Goal: Task Accomplishment & Management: Manage account settings

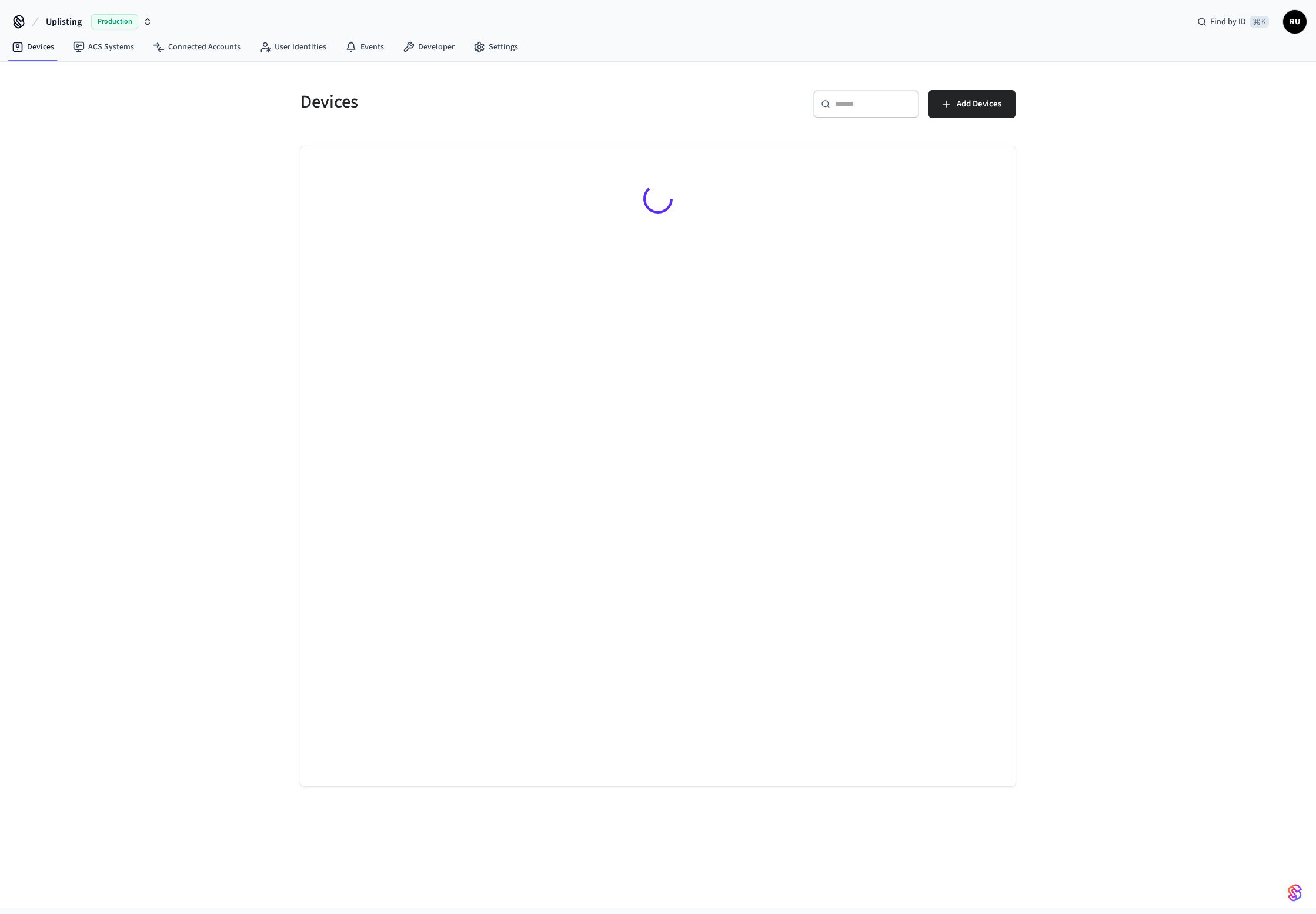
click at [141, 21] on div "Production" at bounding box center [122, 22] width 61 height 15
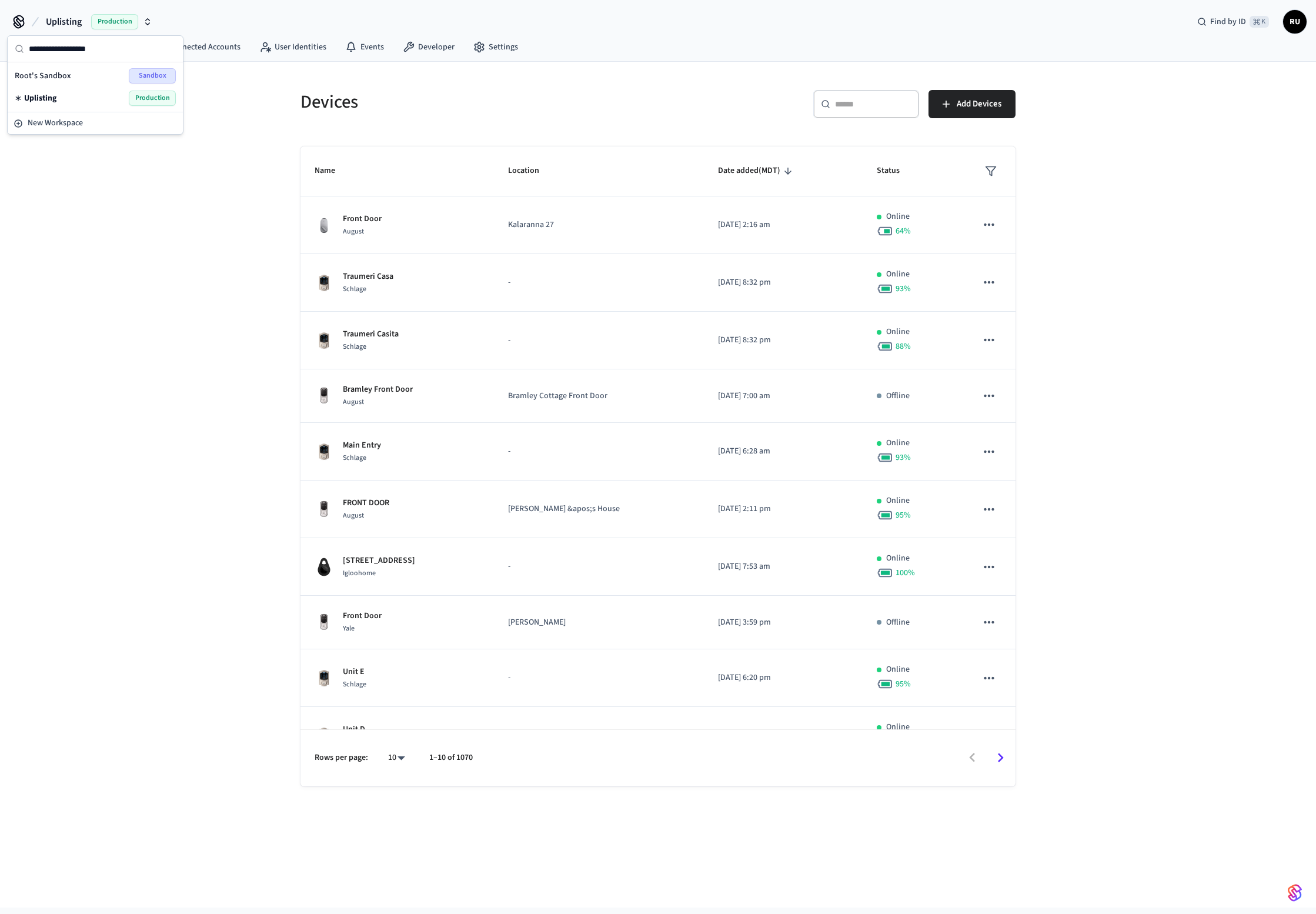
click at [156, 73] on span "Sandbox" at bounding box center [152, 75] width 47 height 15
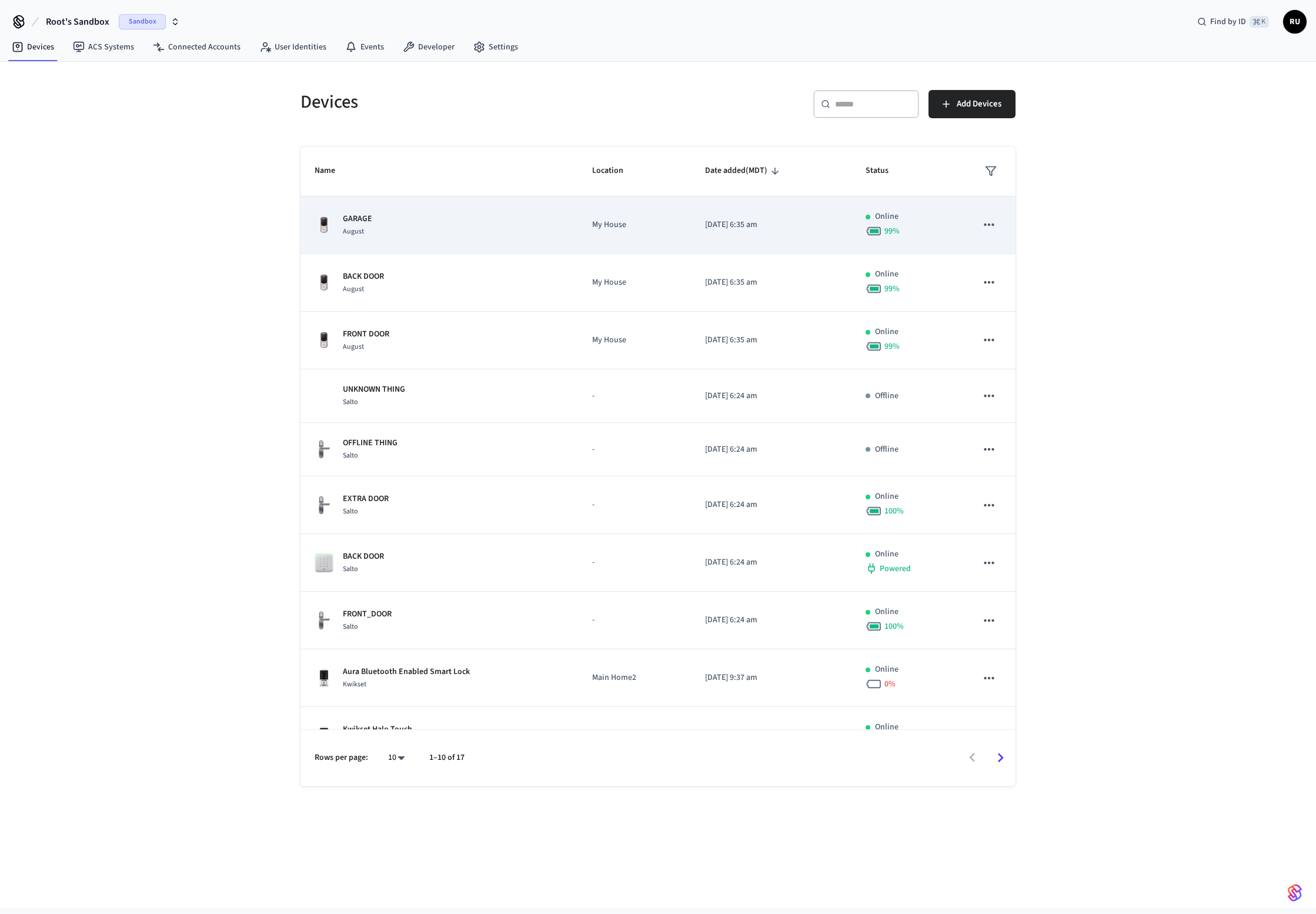
click at [472, 236] on div "GARAGE August" at bounding box center [439, 226] width 249 height 25
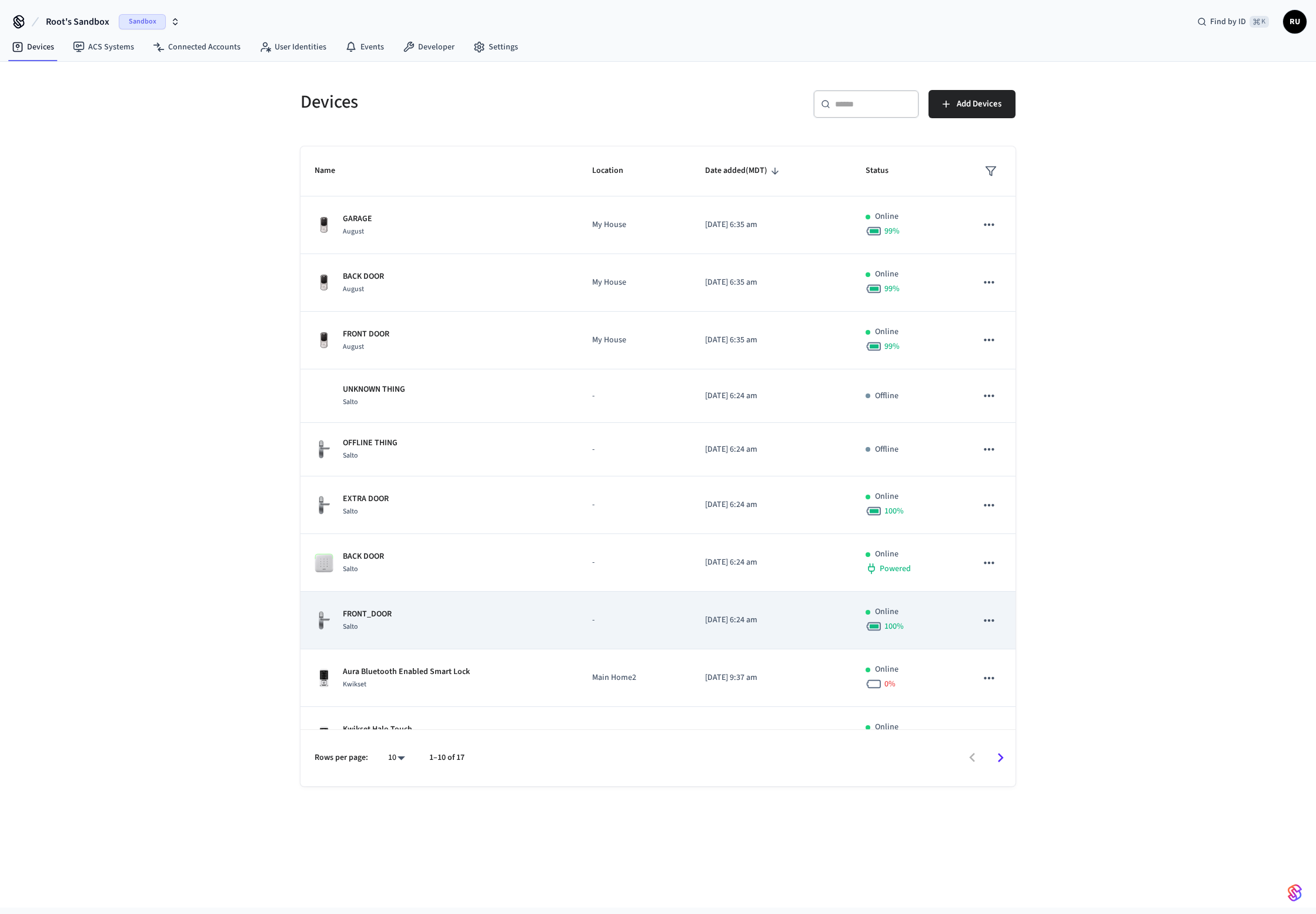
scroll to position [35, 0]
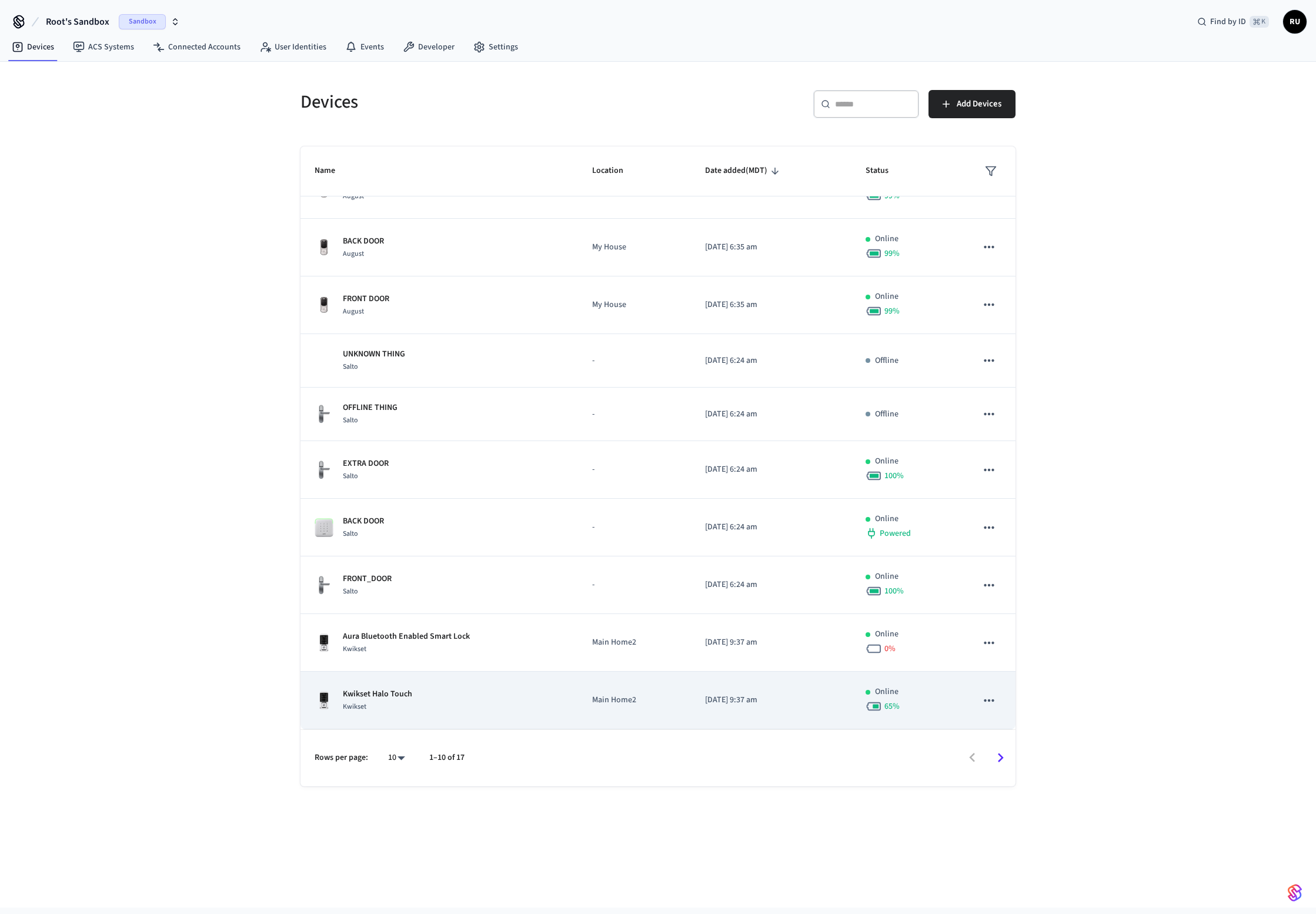
click at [413, 696] on div "Kwikset Halo Touch Kwikset" at bounding box center [439, 701] width 249 height 25
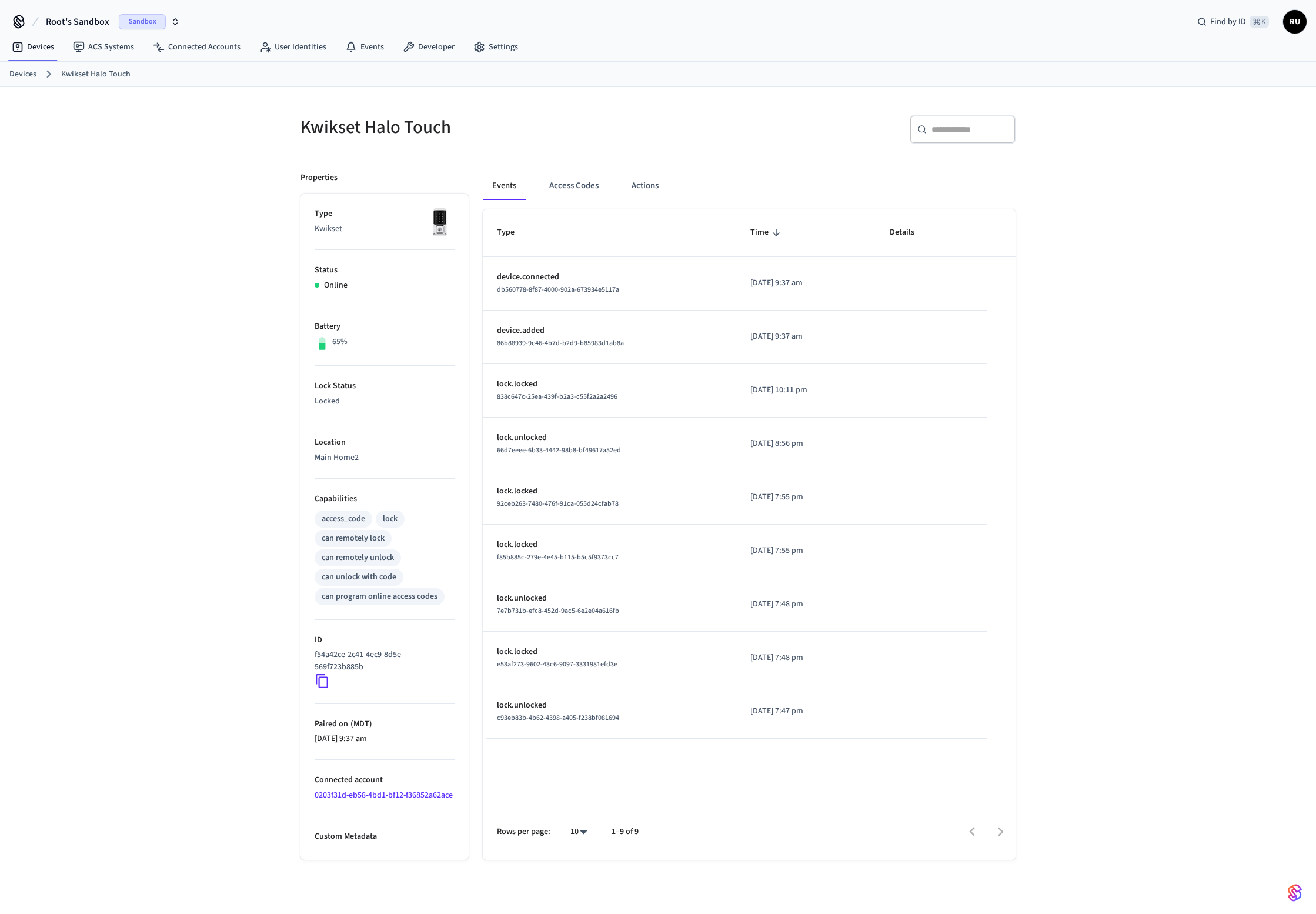
click at [326, 683] on icon at bounding box center [322, 681] width 15 height 15
click at [226, 325] on div "Kwikset Halo Touch ​ ​ Properties Type Kwikset Status Online Battery 65% Lock S…" at bounding box center [658, 510] width 1316 height 846
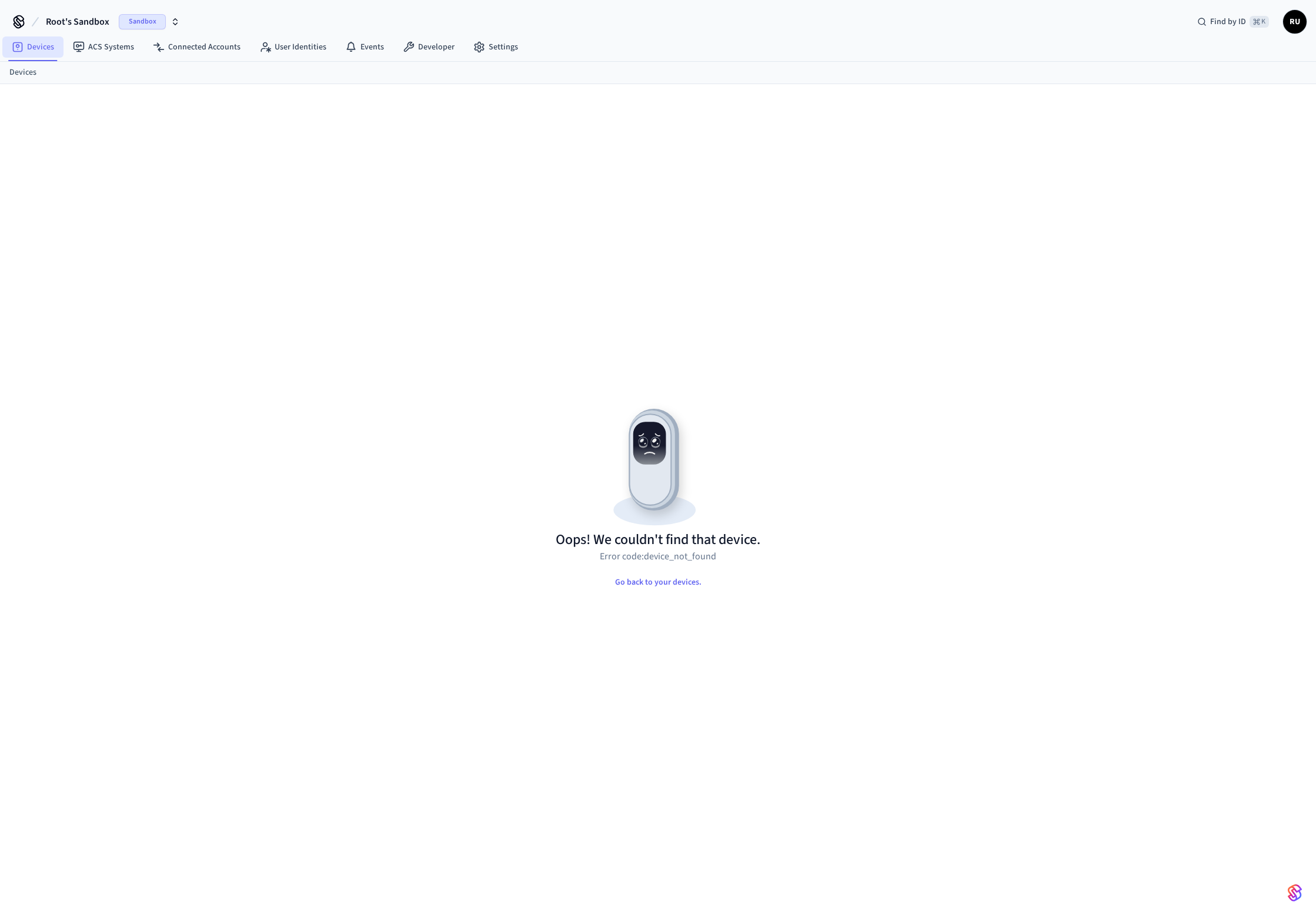
click at [42, 46] on link "Devices" at bounding box center [33, 47] width 61 height 21
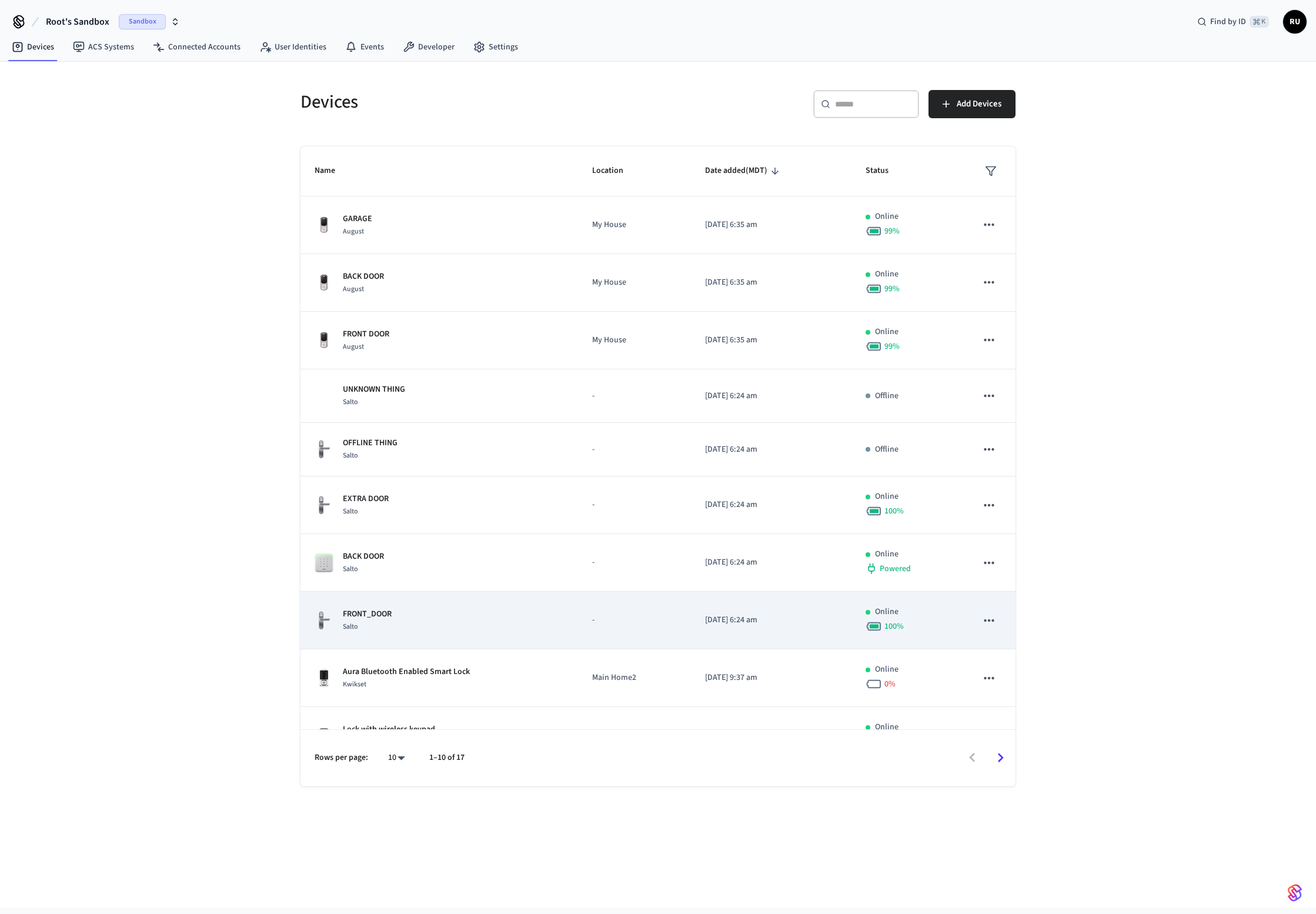
scroll to position [35, 0]
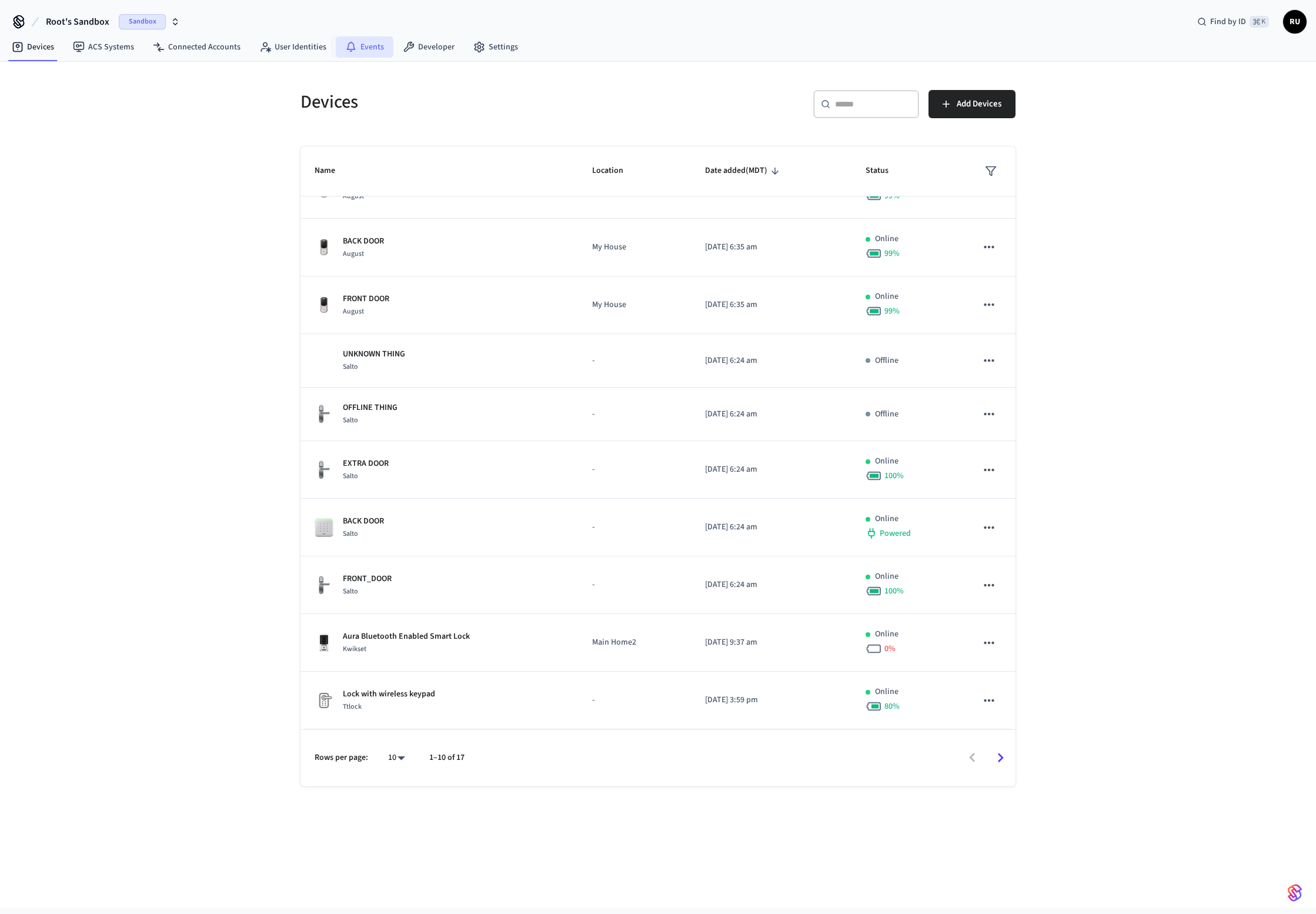
click at [369, 51] on link "Events" at bounding box center [365, 47] width 58 height 21
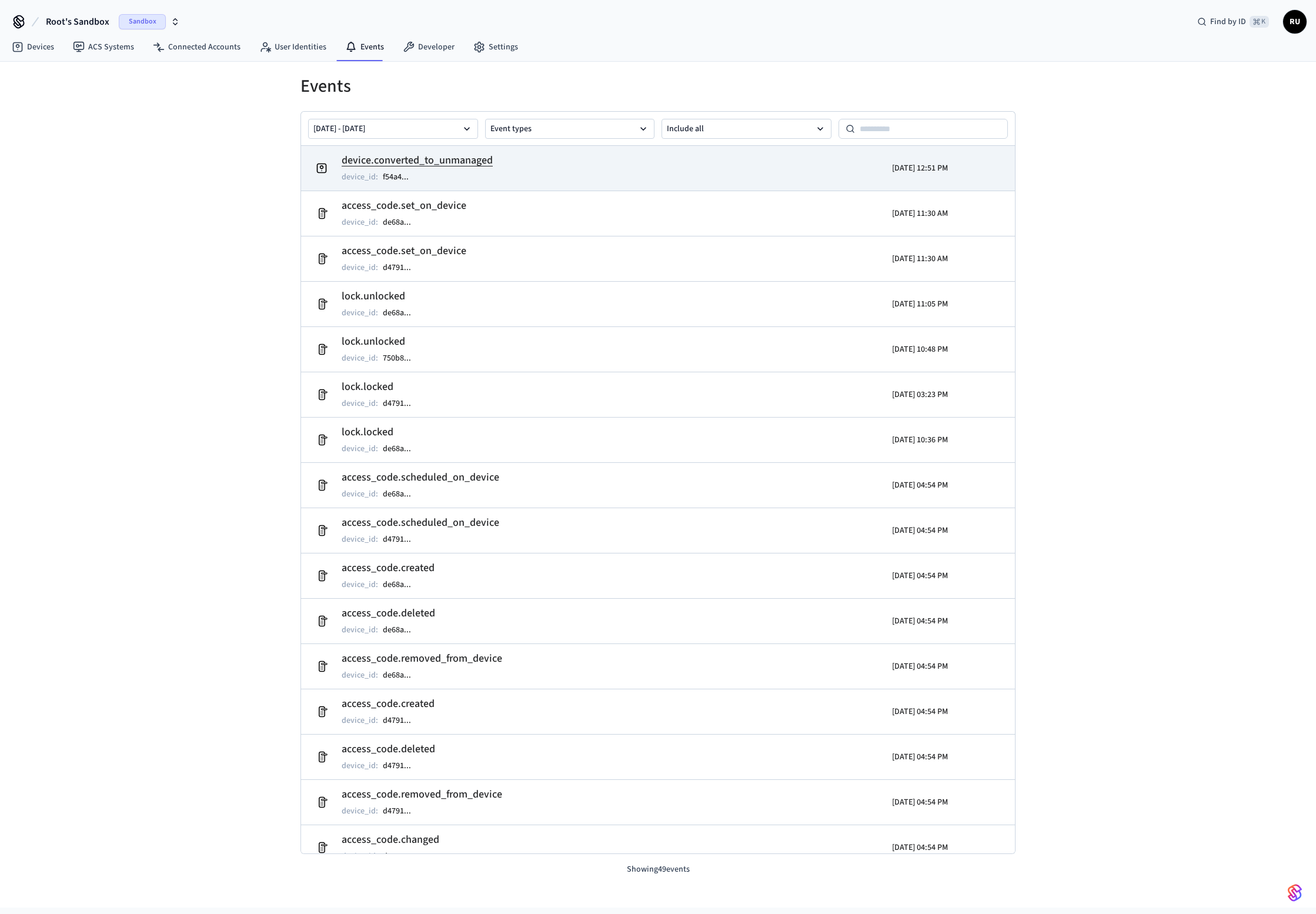
click at [437, 165] on h2 "device.converted_to_unmanaged" at bounding box center [417, 160] width 151 height 16
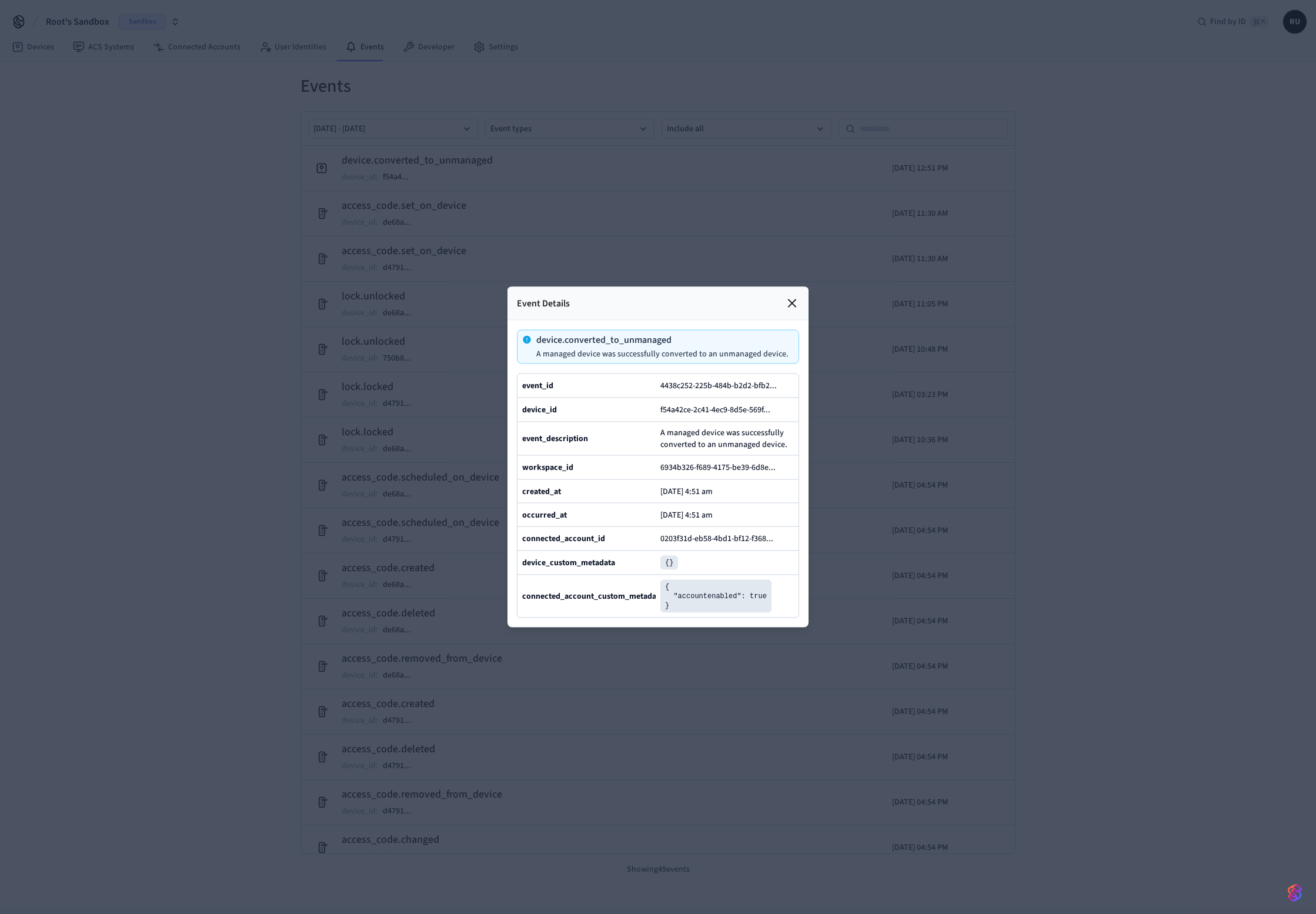
click at [136, 150] on div at bounding box center [658, 457] width 1316 height 914
click at [14, 38] on div at bounding box center [658, 457] width 1316 height 914
click at [215, 129] on div at bounding box center [658, 457] width 1316 height 914
click at [792, 321] on div "device.converted_to_unmanaged A managed device was successfully converted to an…" at bounding box center [658, 474] width 301 height 307
click at [794, 300] on icon at bounding box center [792, 303] width 14 height 14
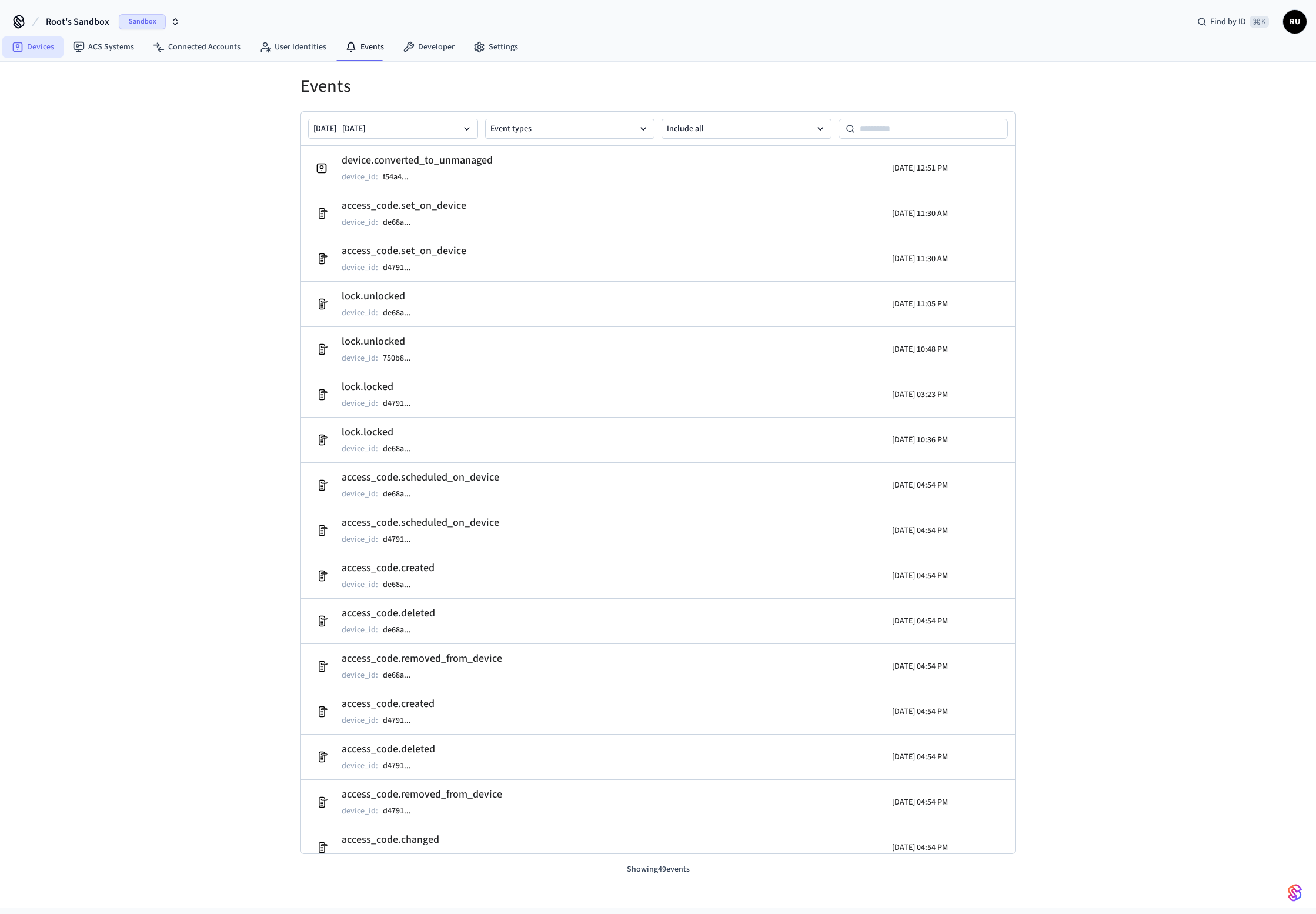
click at [33, 42] on link "Devices" at bounding box center [33, 47] width 61 height 21
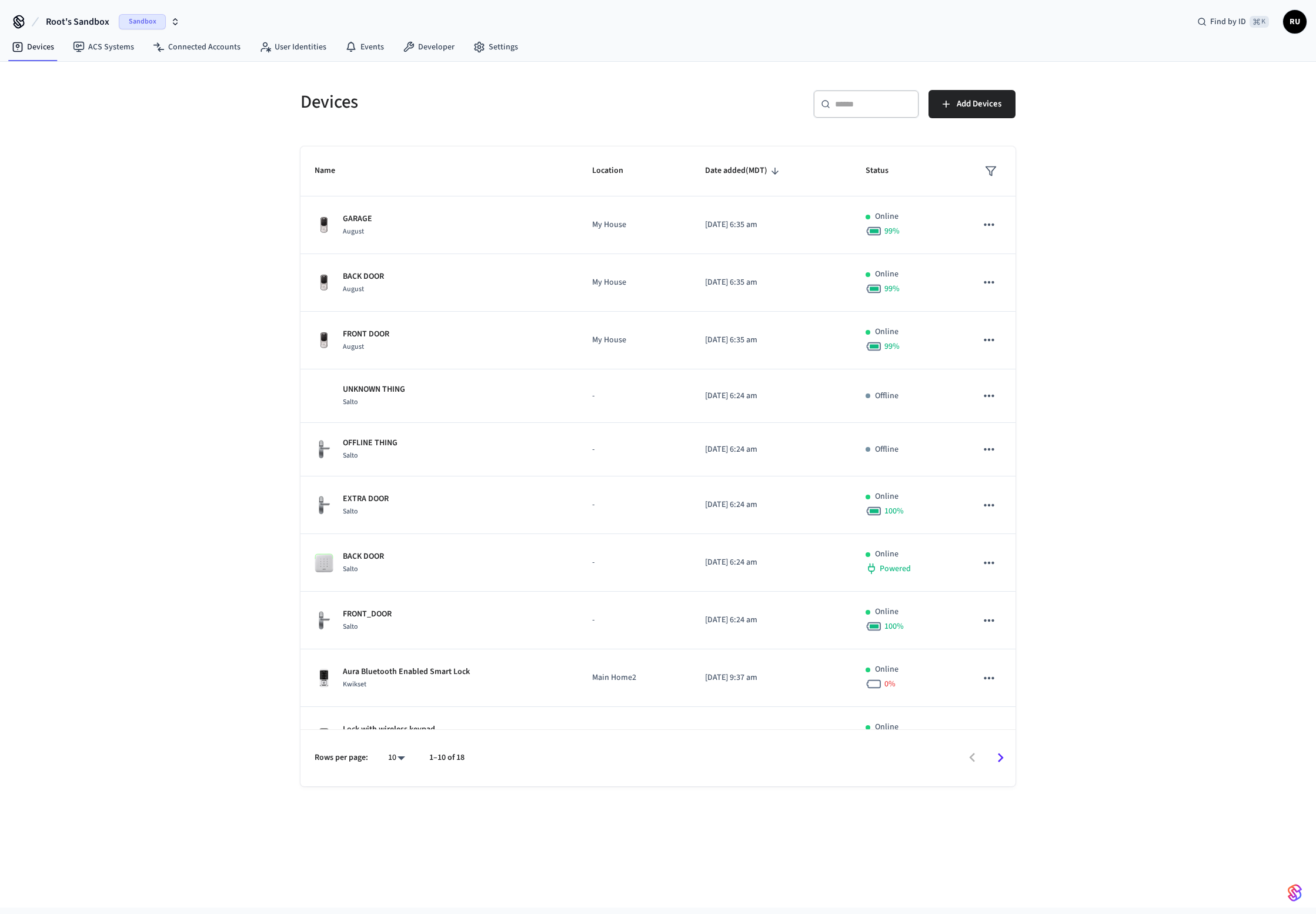
click at [119, 107] on div "Devices ​ ​ Add Devices Name Location Date added (MDT) Status GARAGE August My …" at bounding box center [658, 484] width 1316 height 846
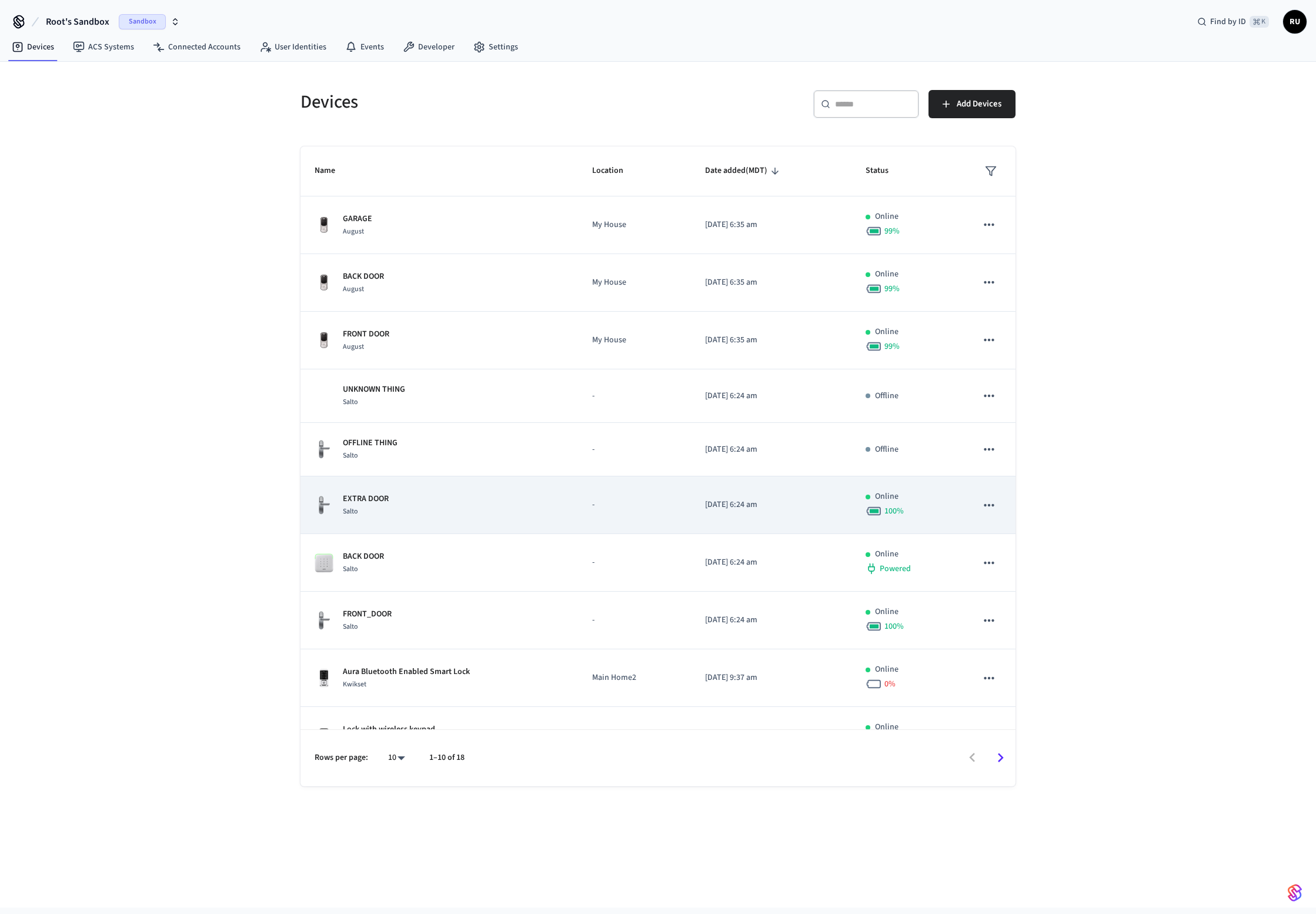
scroll to position [35, 0]
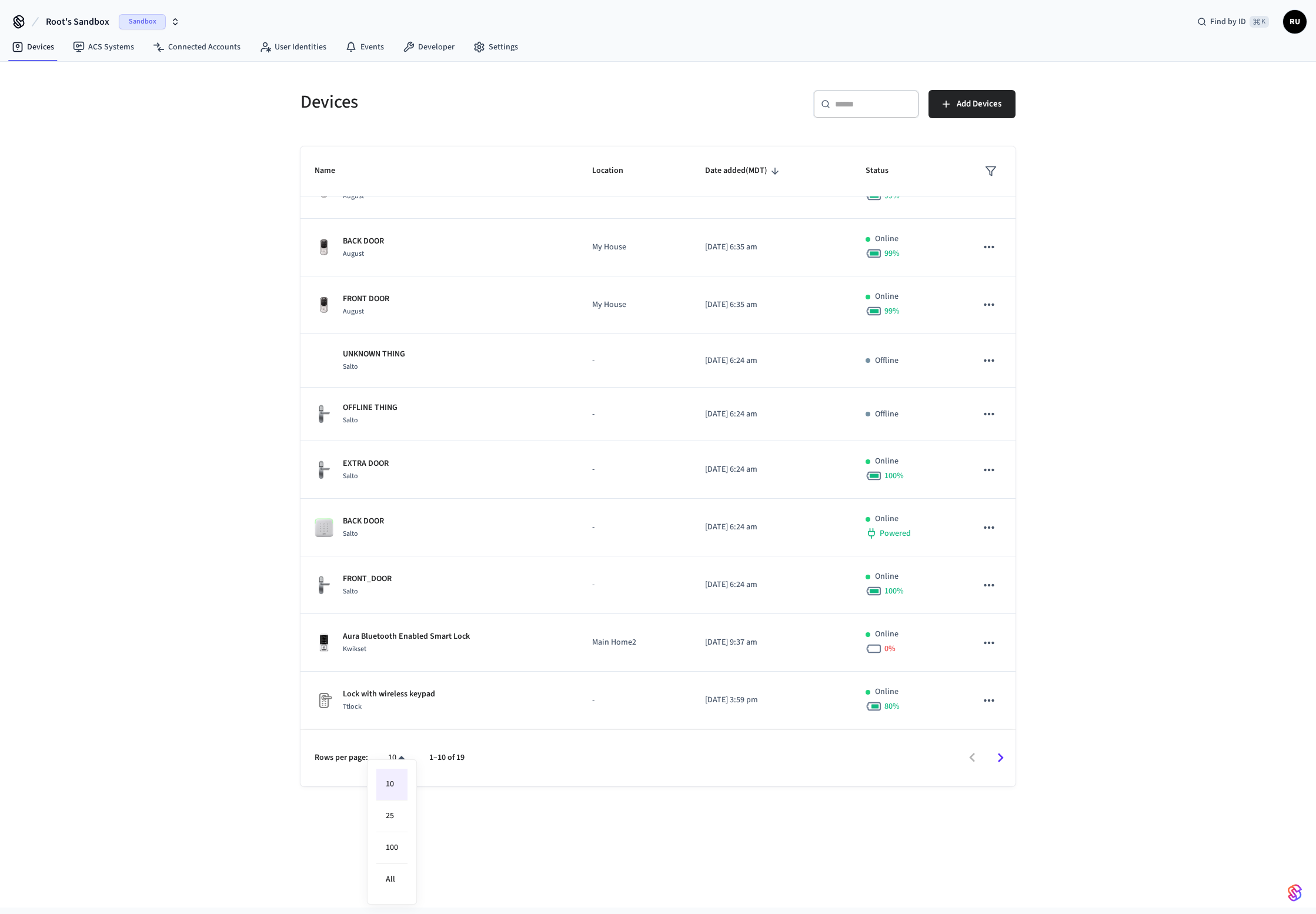
click at [392, 763] on body "Root's Sandbox Sandbox Find by ID ⌘ K RU Devices ACS Systems Connected Accounts…" at bounding box center [658, 454] width 1316 height 907
click at [392, 883] on li "All" at bounding box center [392, 880] width 31 height 31
type input "**"
click at [61, 53] on link "Devices" at bounding box center [33, 47] width 61 height 21
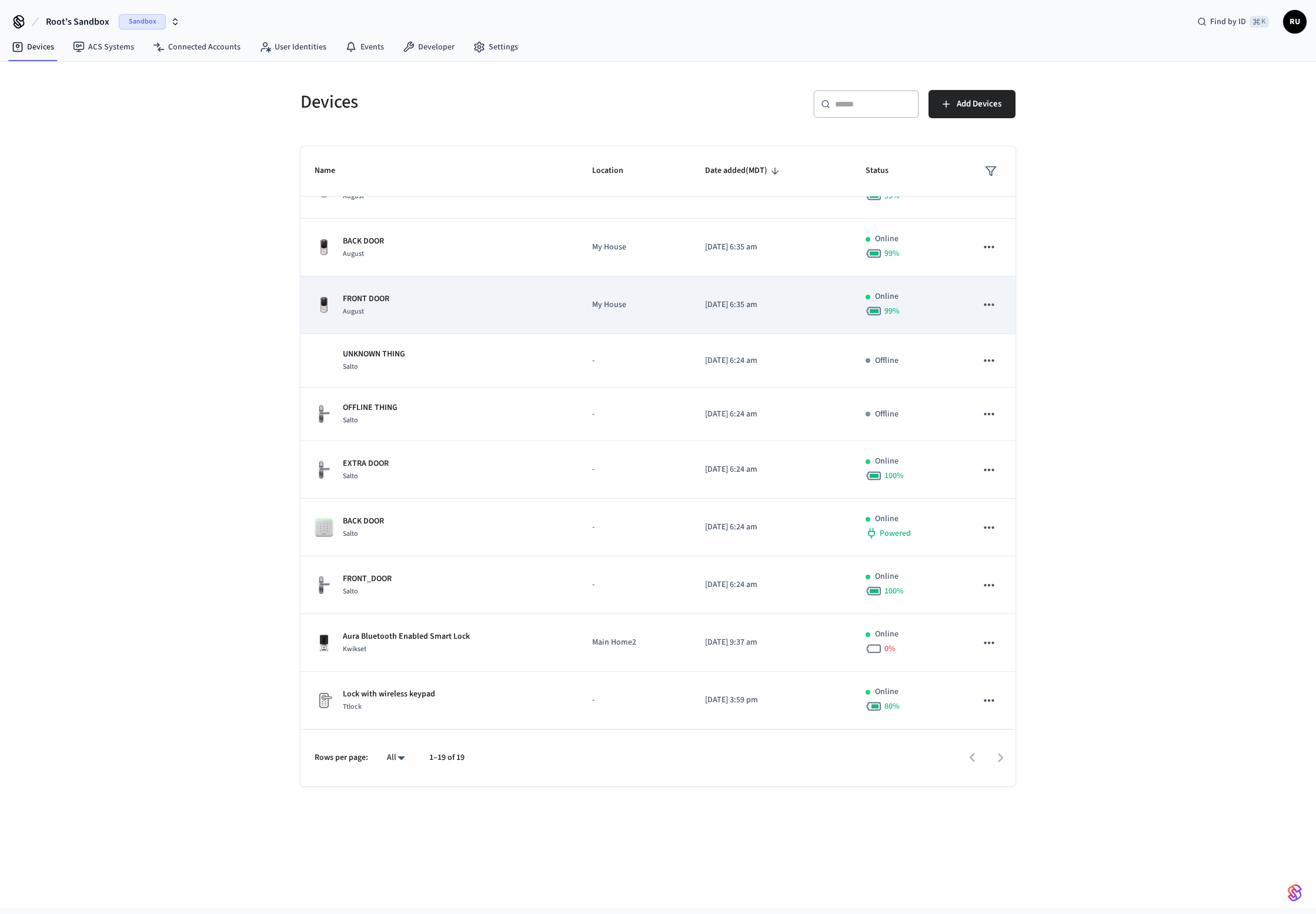
scroll to position [0, 0]
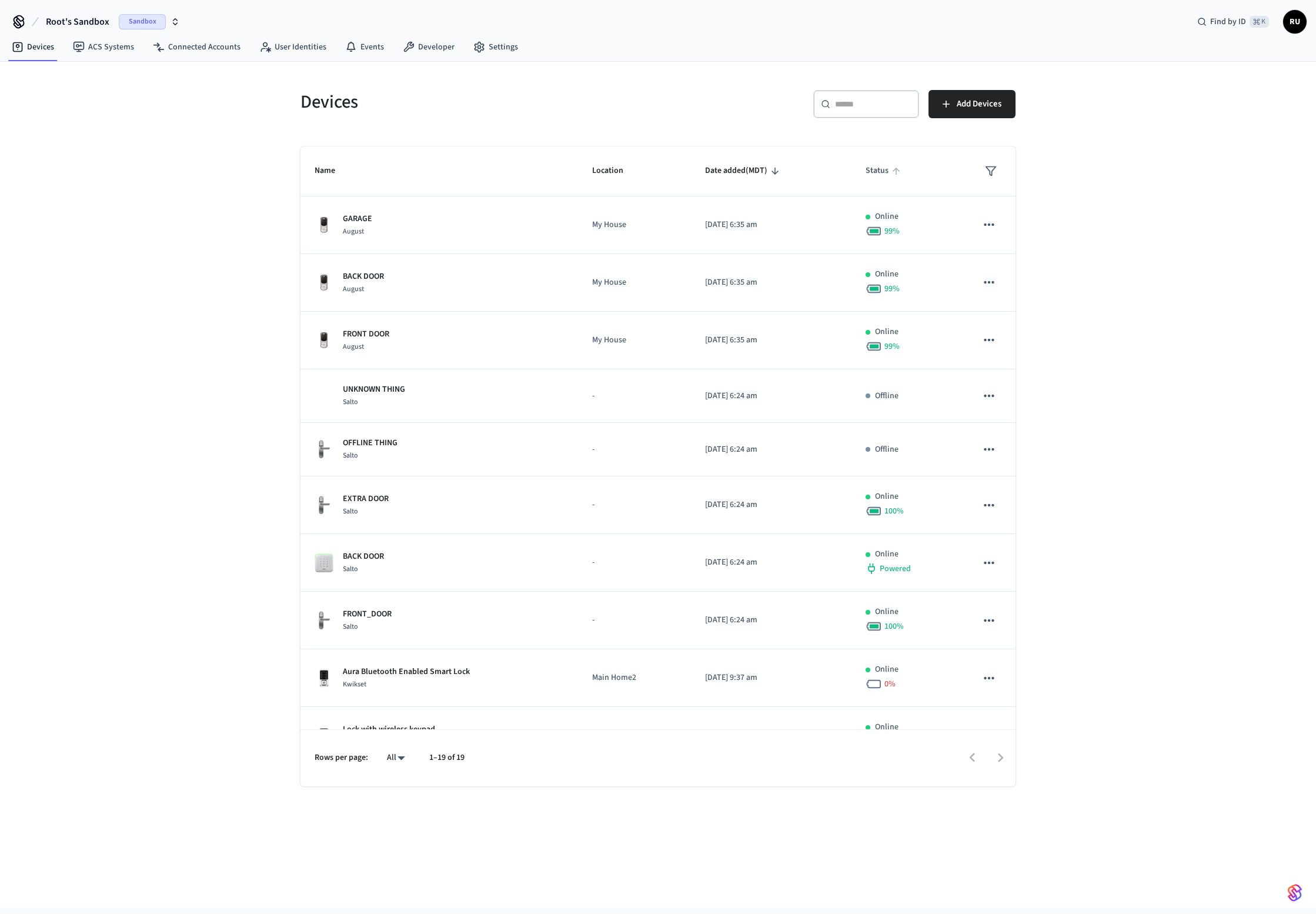
click at [879, 174] on span "Status" at bounding box center [885, 171] width 38 height 18
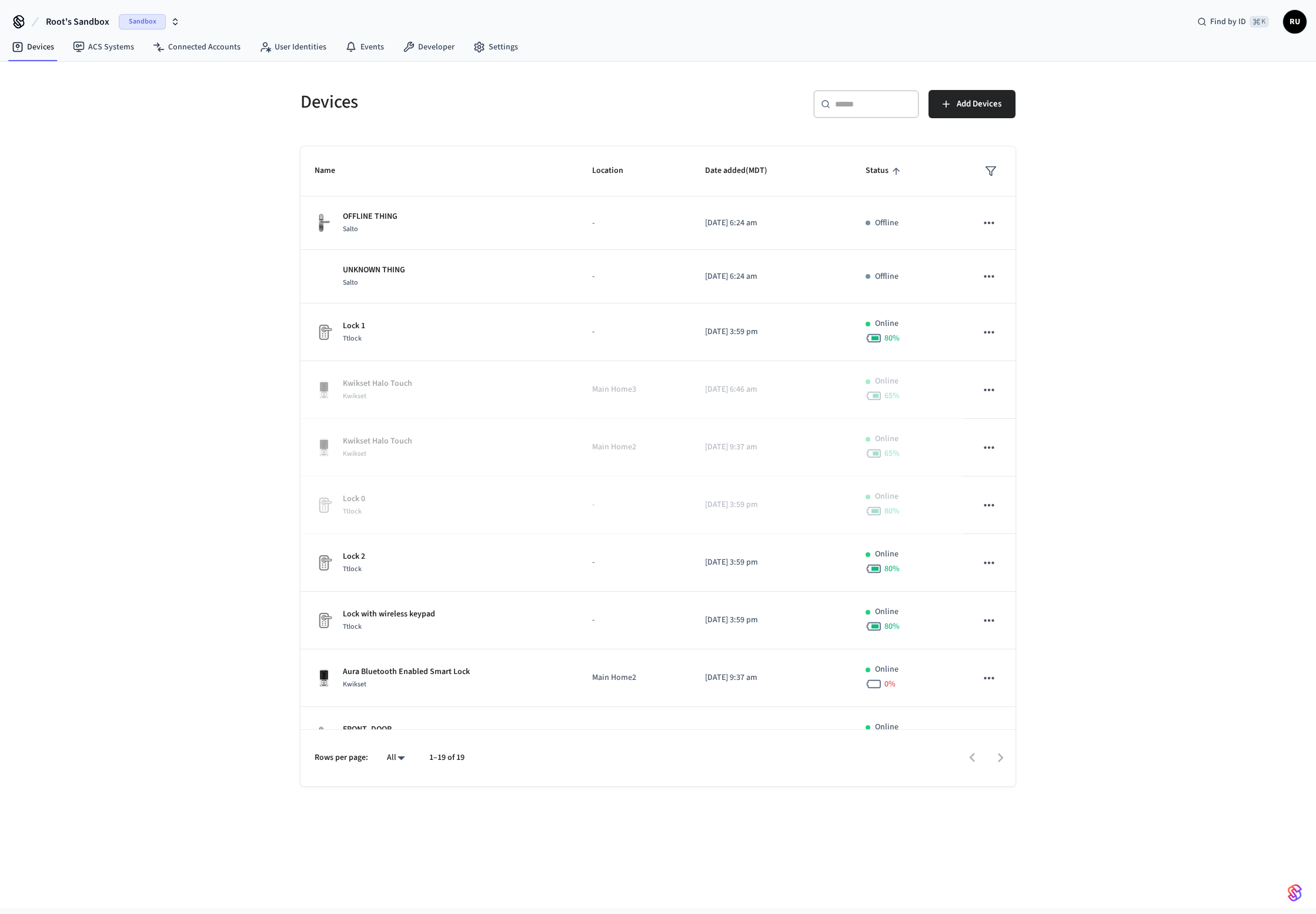
click at [879, 174] on span "Status" at bounding box center [885, 171] width 38 height 18
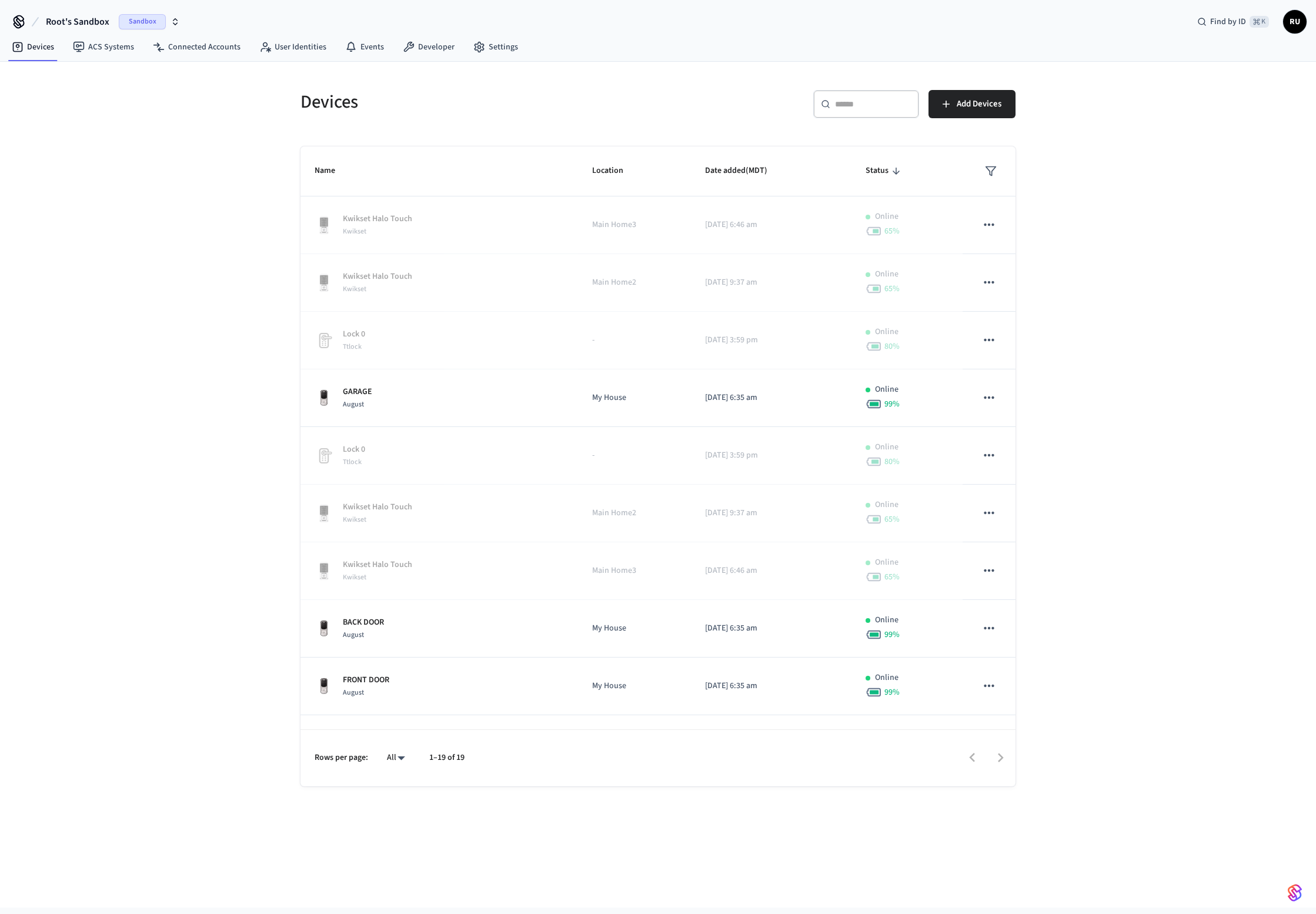
click at [197, 135] on div "Devices ​ ​ Add Devices Name Location Date added (MDT) Status Kwikset Halo Touc…" at bounding box center [658, 484] width 1316 height 846
click at [210, 49] on link "Connected Accounts" at bounding box center [197, 47] width 107 height 21
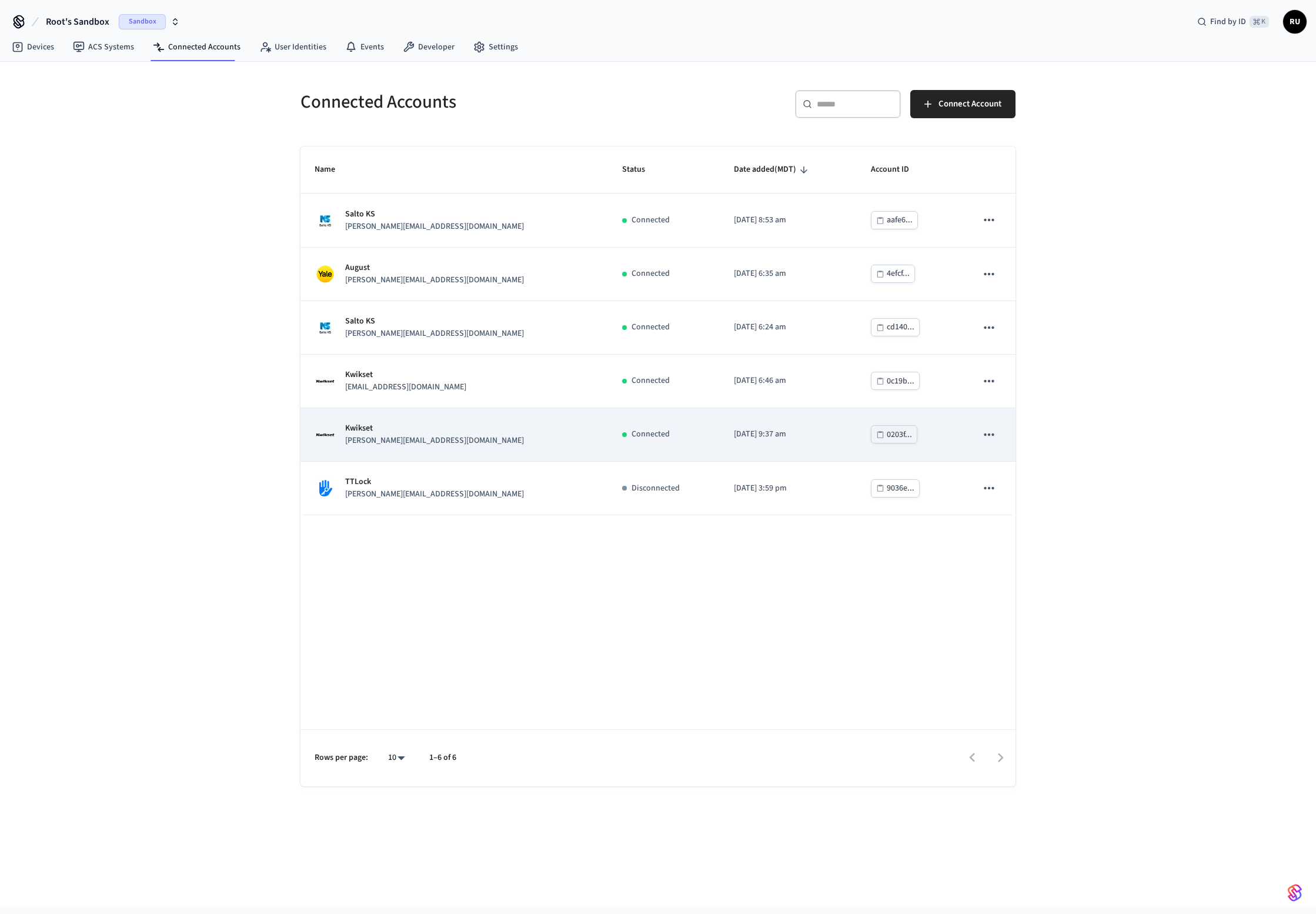
click at [360, 460] on td "Kwikset moser@example.com" at bounding box center [454, 435] width 308 height 54
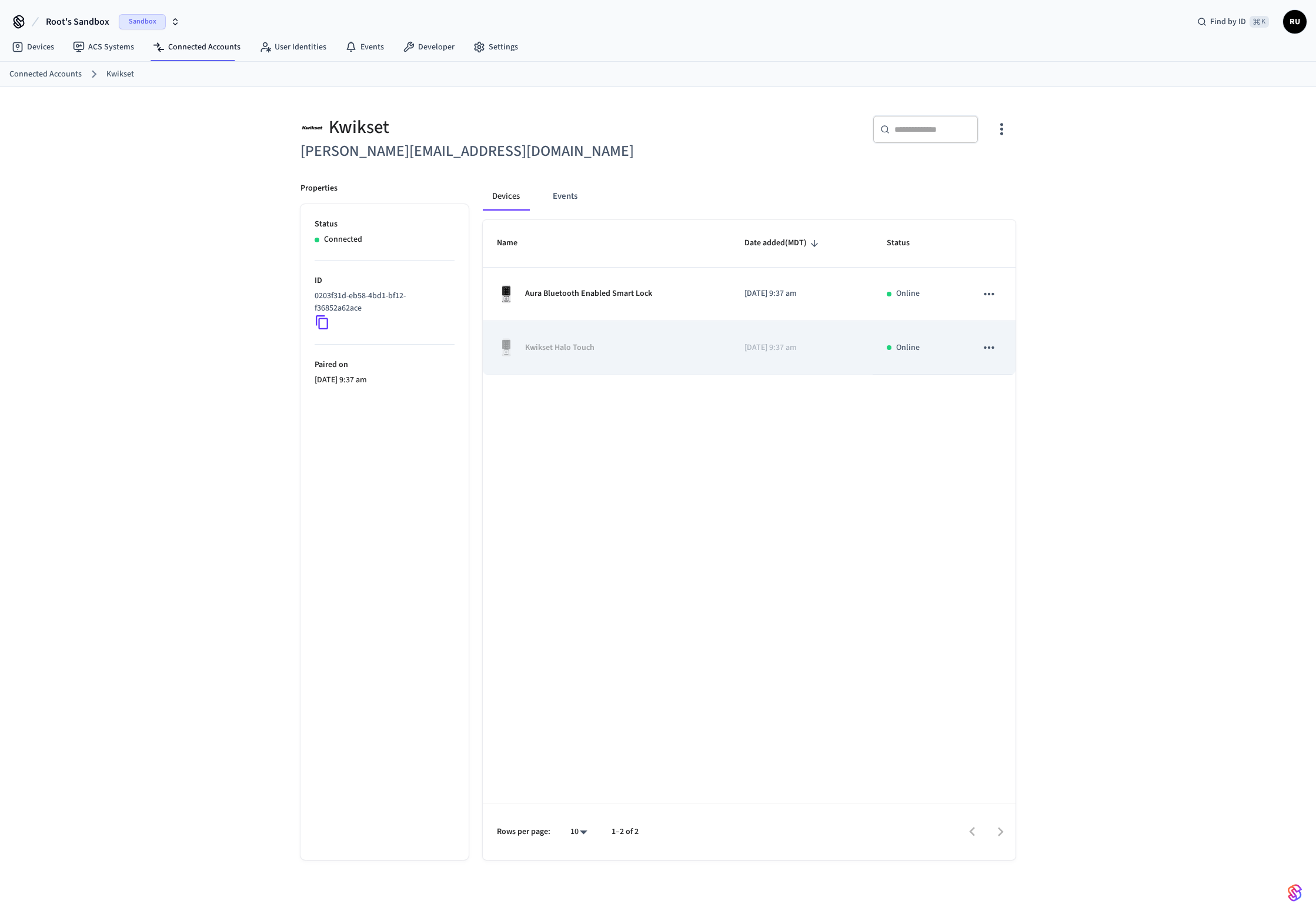
click at [688, 352] on div "Kwikset Halo Touch" at bounding box center [607, 347] width 220 height 19
click at [992, 346] on icon "sticky table" at bounding box center [989, 347] width 15 height 15
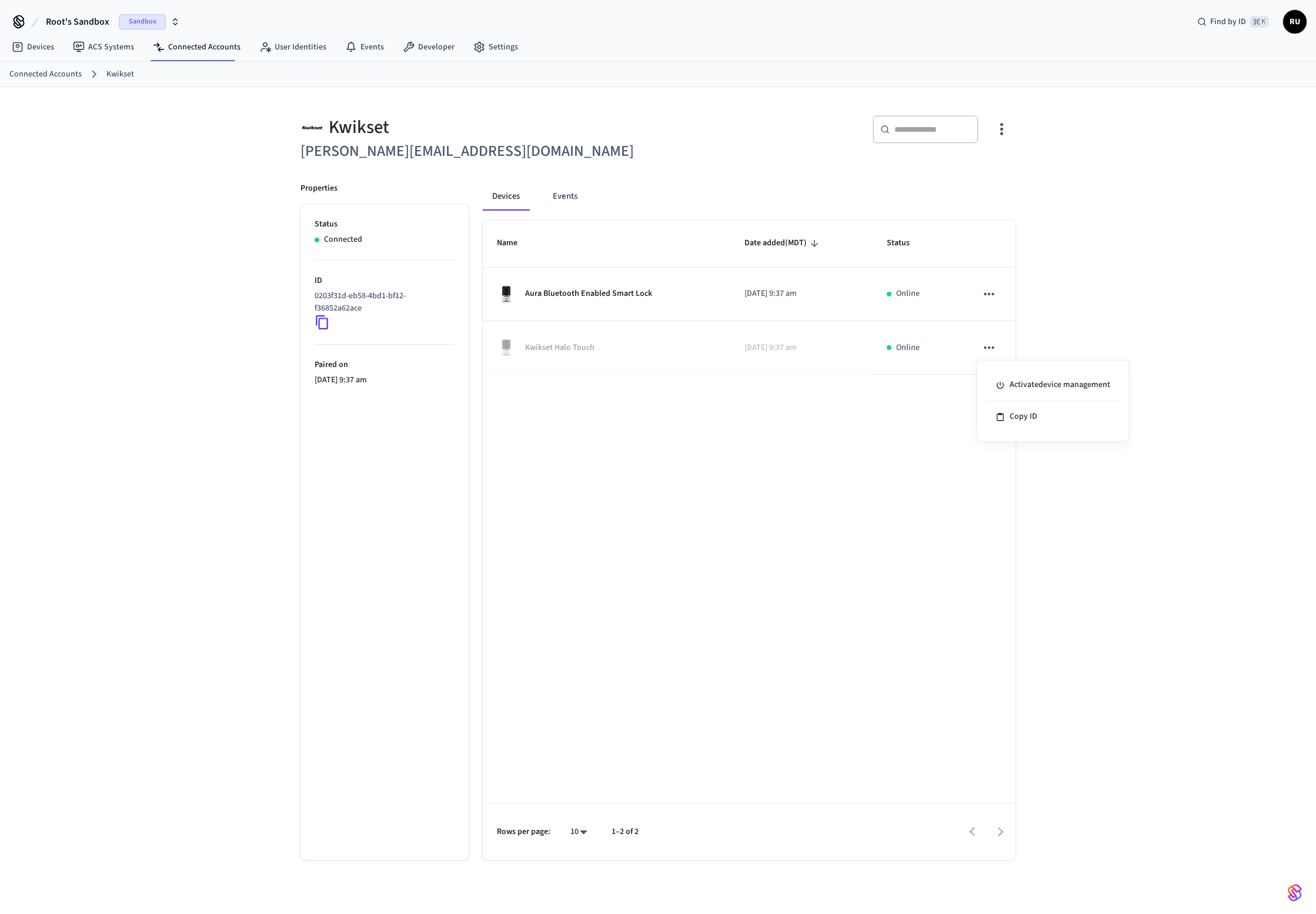
click at [662, 494] on div at bounding box center [658, 457] width 1316 height 914
click at [138, 174] on div "Kwikset moser@example.com ​ ​ Properties Status Connected ID 0203f31d-eb58-4bd1…" at bounding box center [658, 510] width 1316 height 846
click at [53, 46] on link "Devices" at bounding box center [33, 47] width 61 height 21
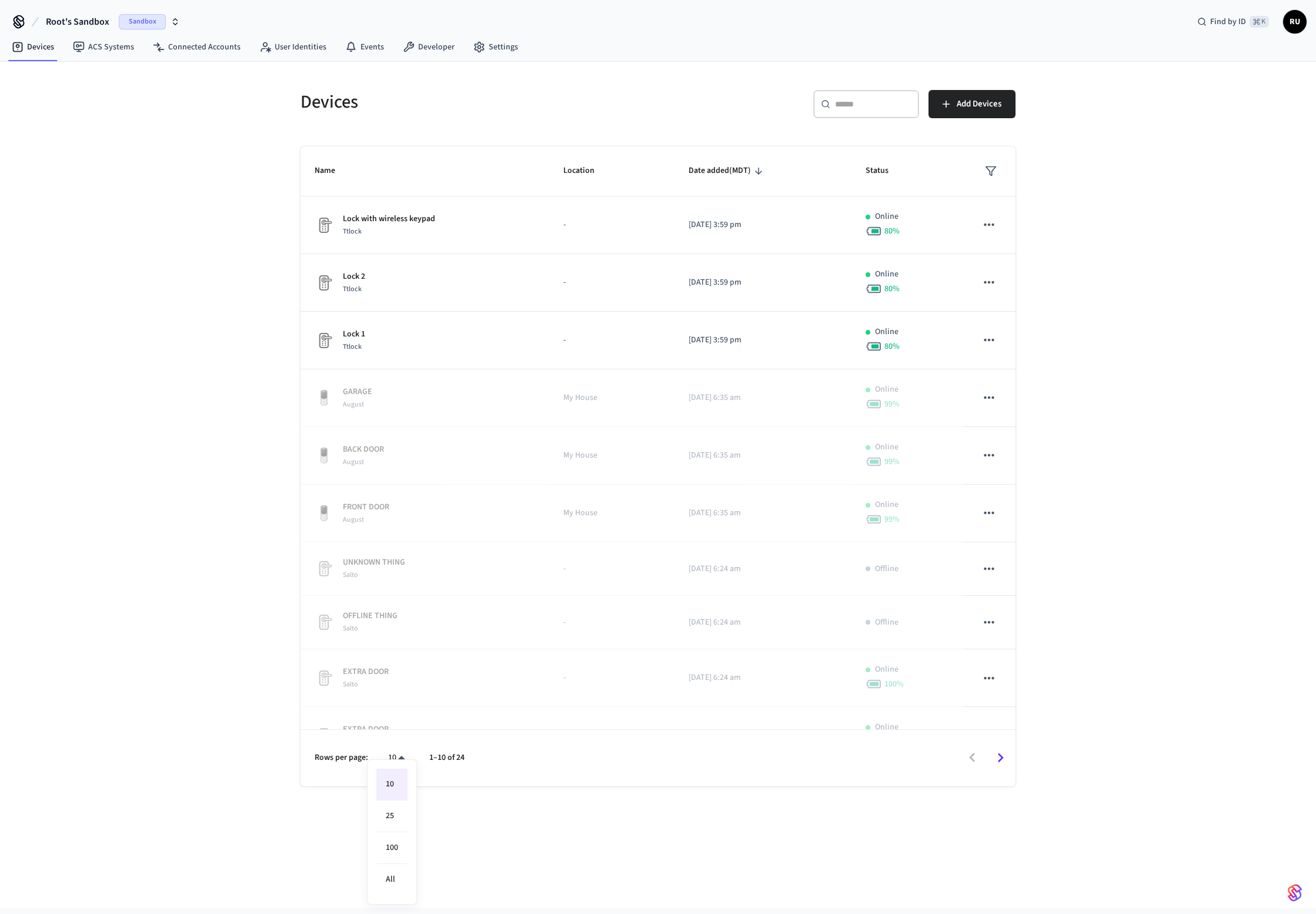
click at [396, 754] on body "Root's Sandbox Sandbox Find by ID ⌘ K RU Devices ACS Systems Connected Accounts…" at bounding box center [658, 454] width 1316 height 907
click at [387, 873] on li "All" at bounding box center [392, 880] width 31 height 31
type input "**"
click at [214, 255] on div "Devices ​ ​ Add Devices Name Location Date added (MDT) Status Lock with wireles…" at bounding box center [658, 484] width 1316 height 846
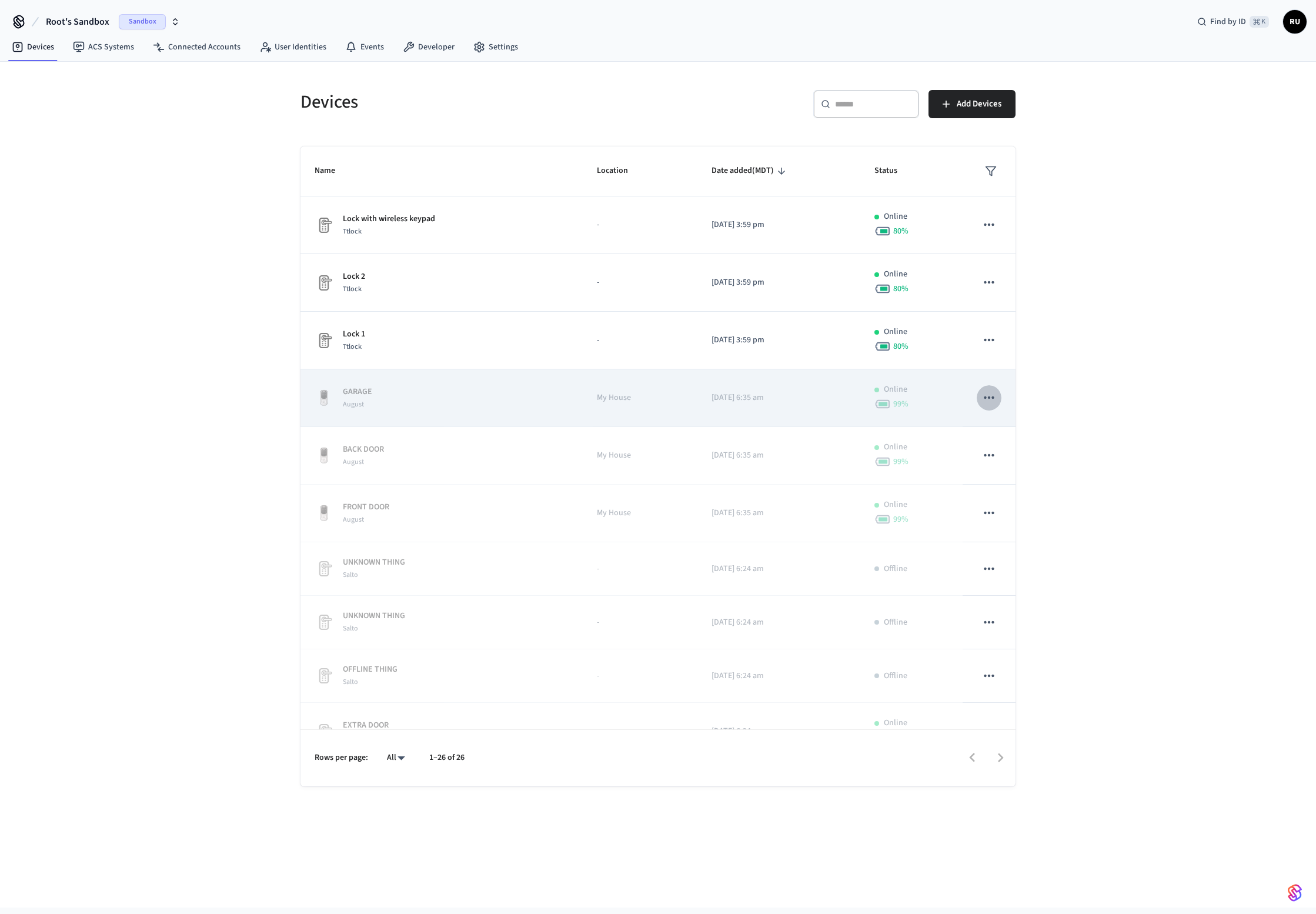
click at [988, 400] on icon "sticky table" at bounding box center [989, 397] width 15 height 15
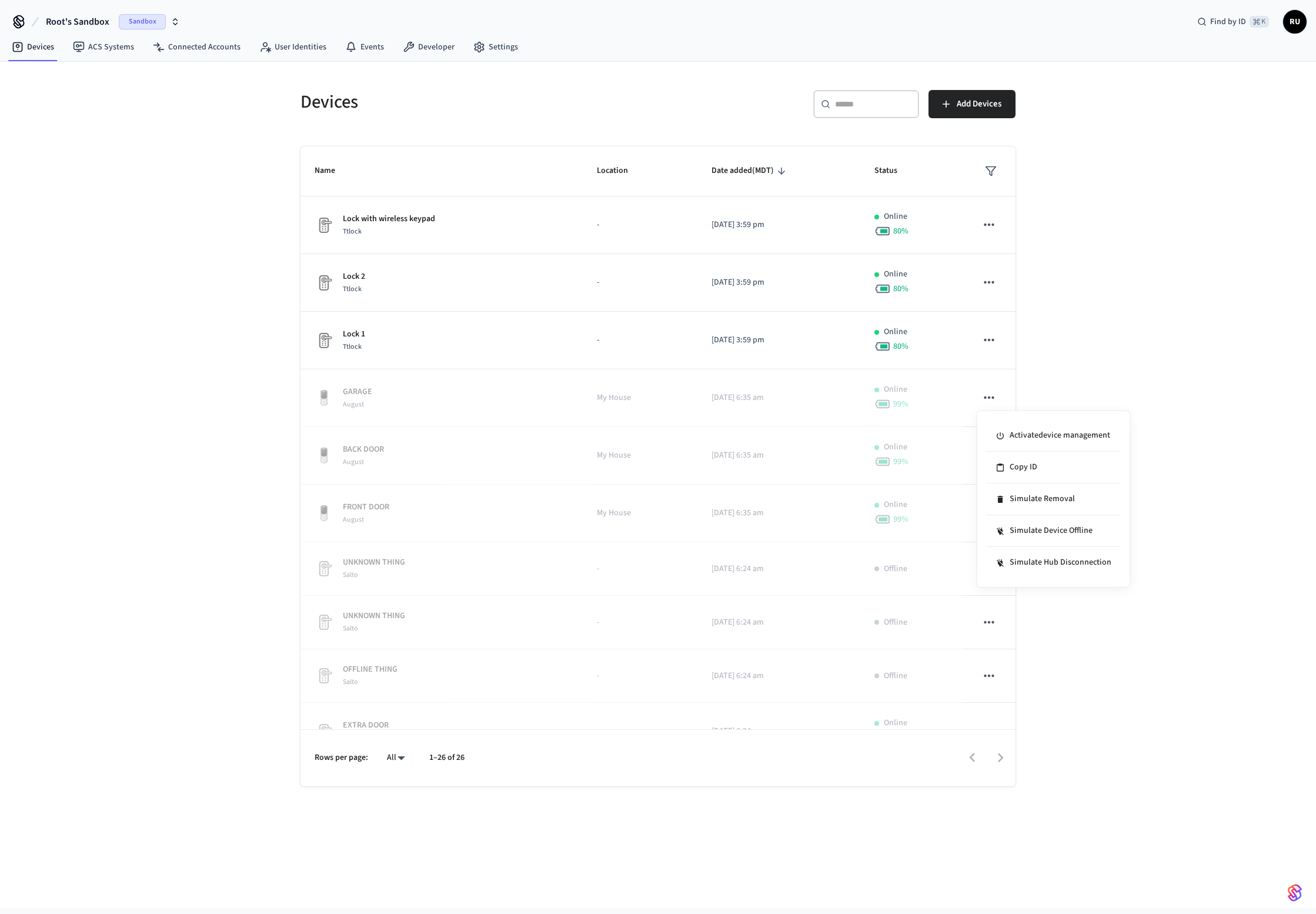
click at [1138, 367] on div at bounding box center [658, 457] width 1316 height 914
